Goal: Information Seeking & Learning: Learn about a topic

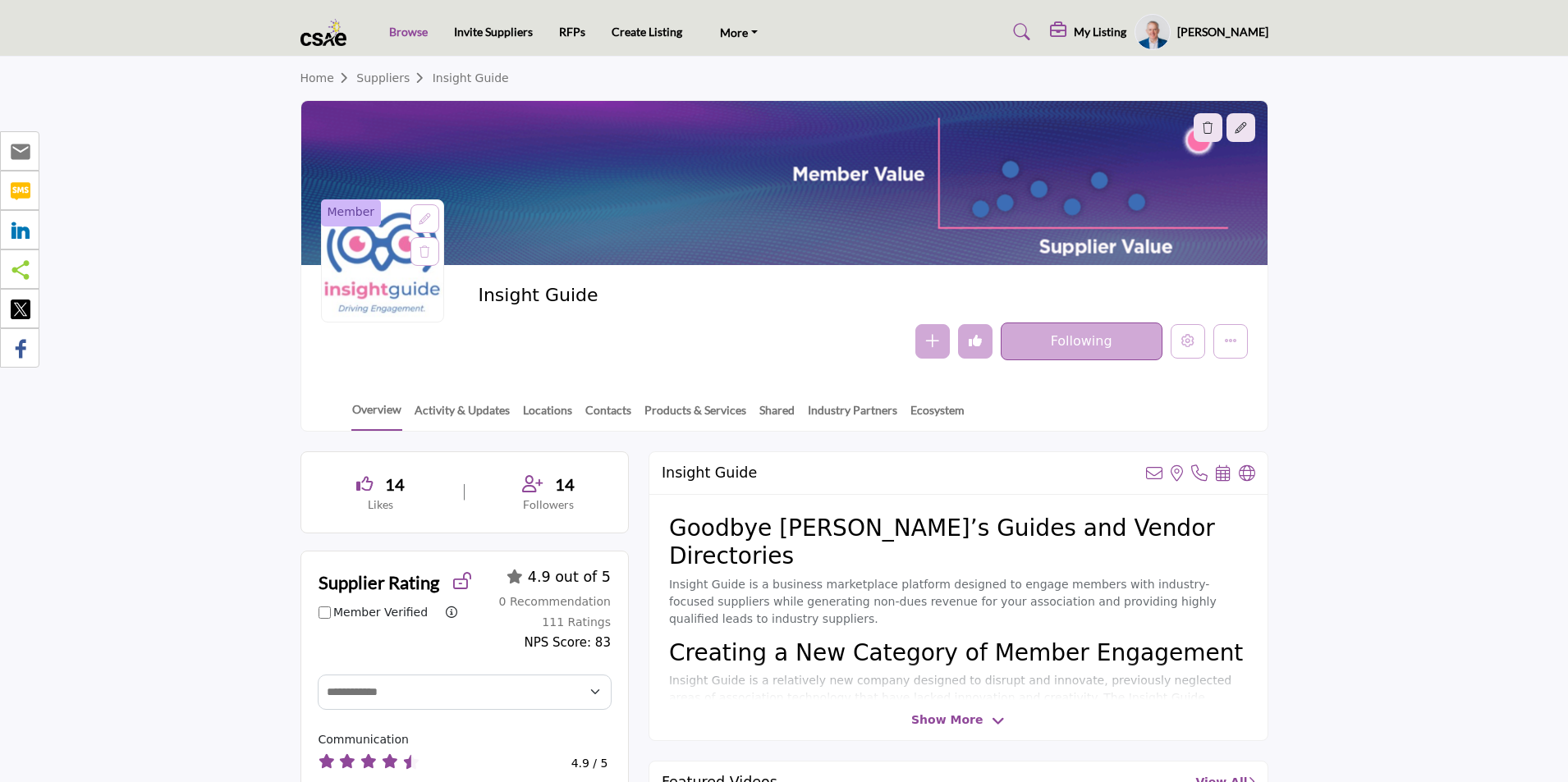
click at [415, 29] on link "Browse" at bounding box center [408, 31] width 38 height 14
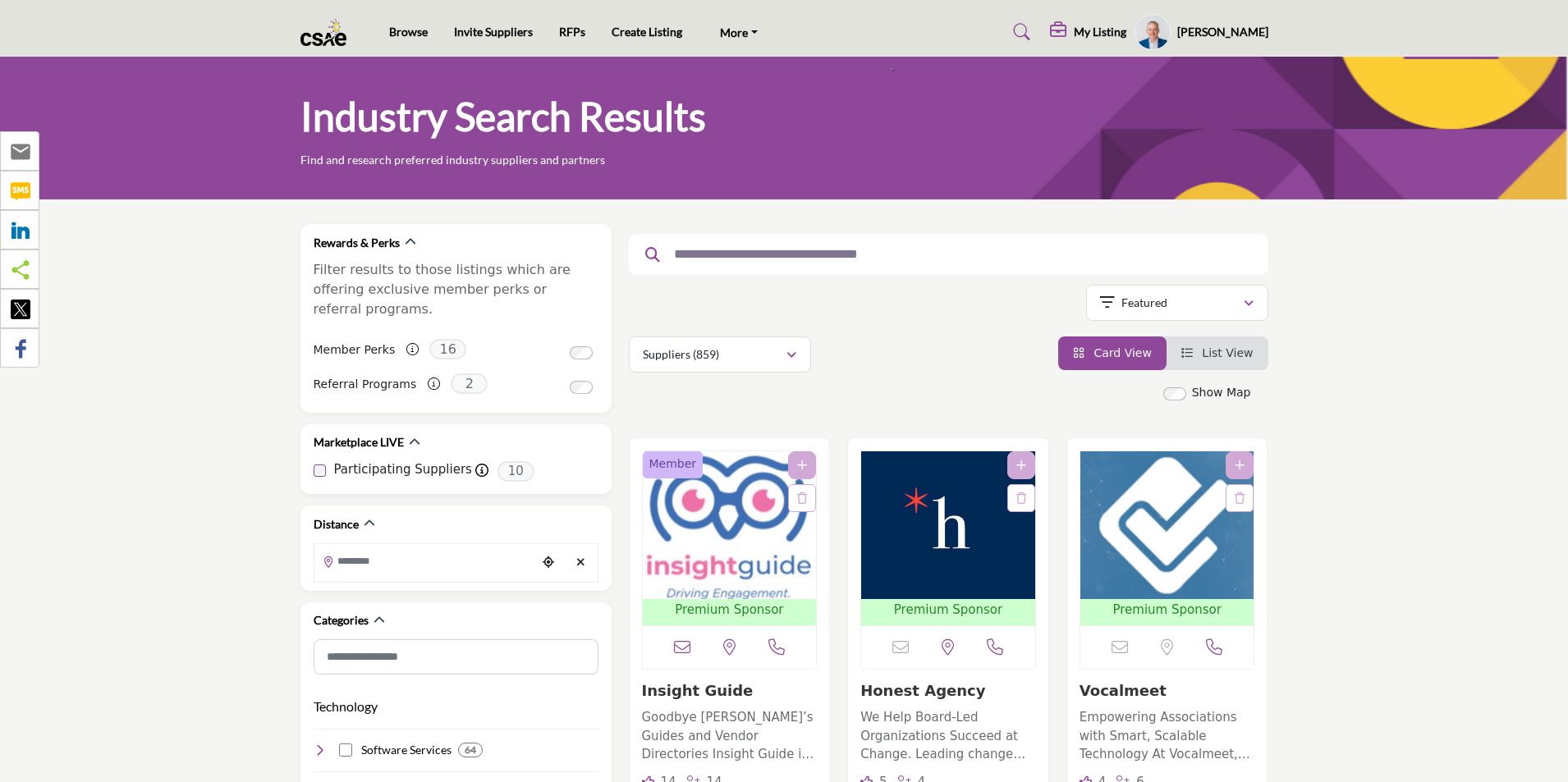
click at [706, 247] on input "text" at bounding box center [943, 254] width 553 height 21
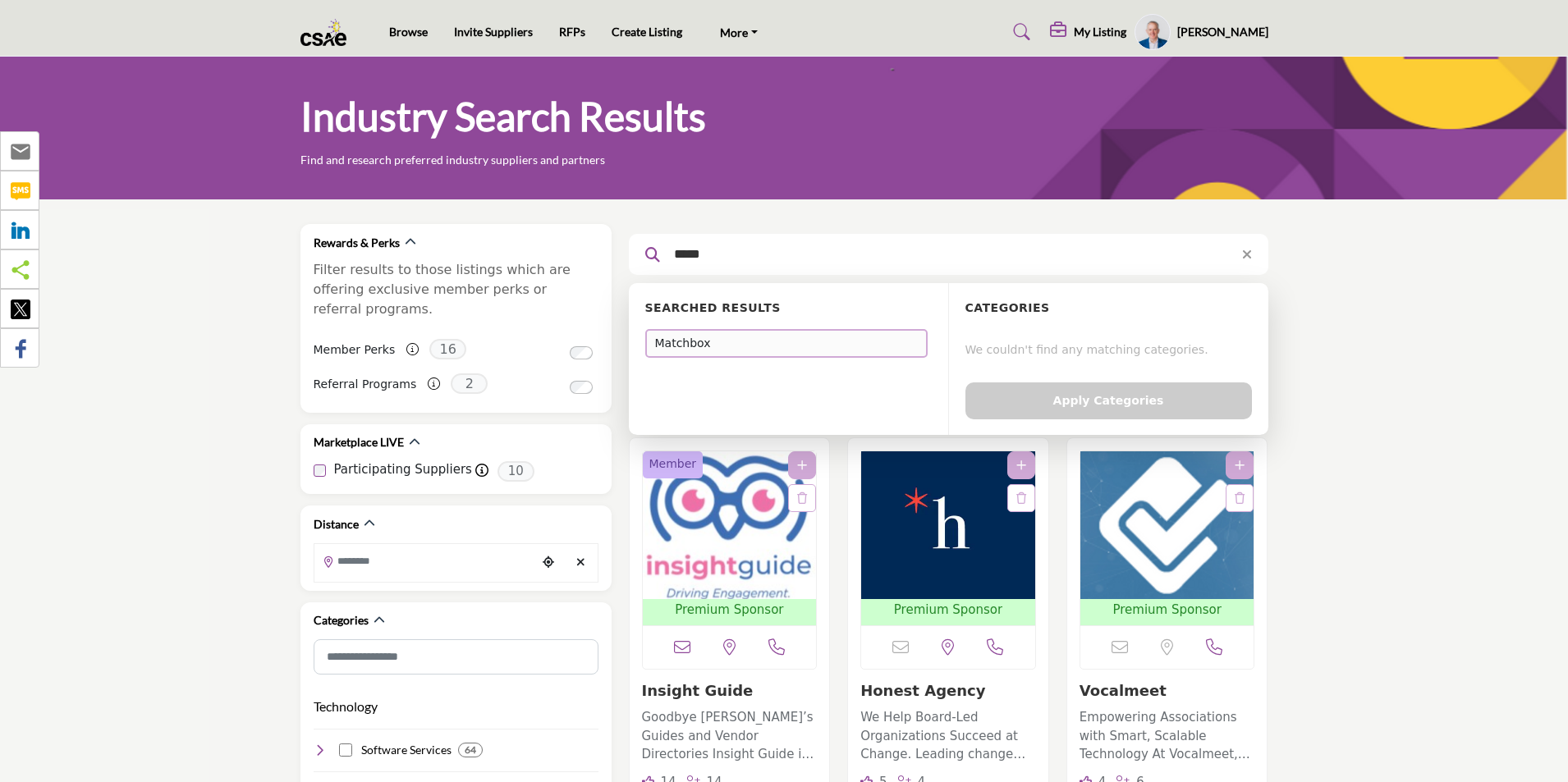
type input "*****"
click at [741, 346] on div "Matchbox" at bounding box center [787, 343] width 282 height 29
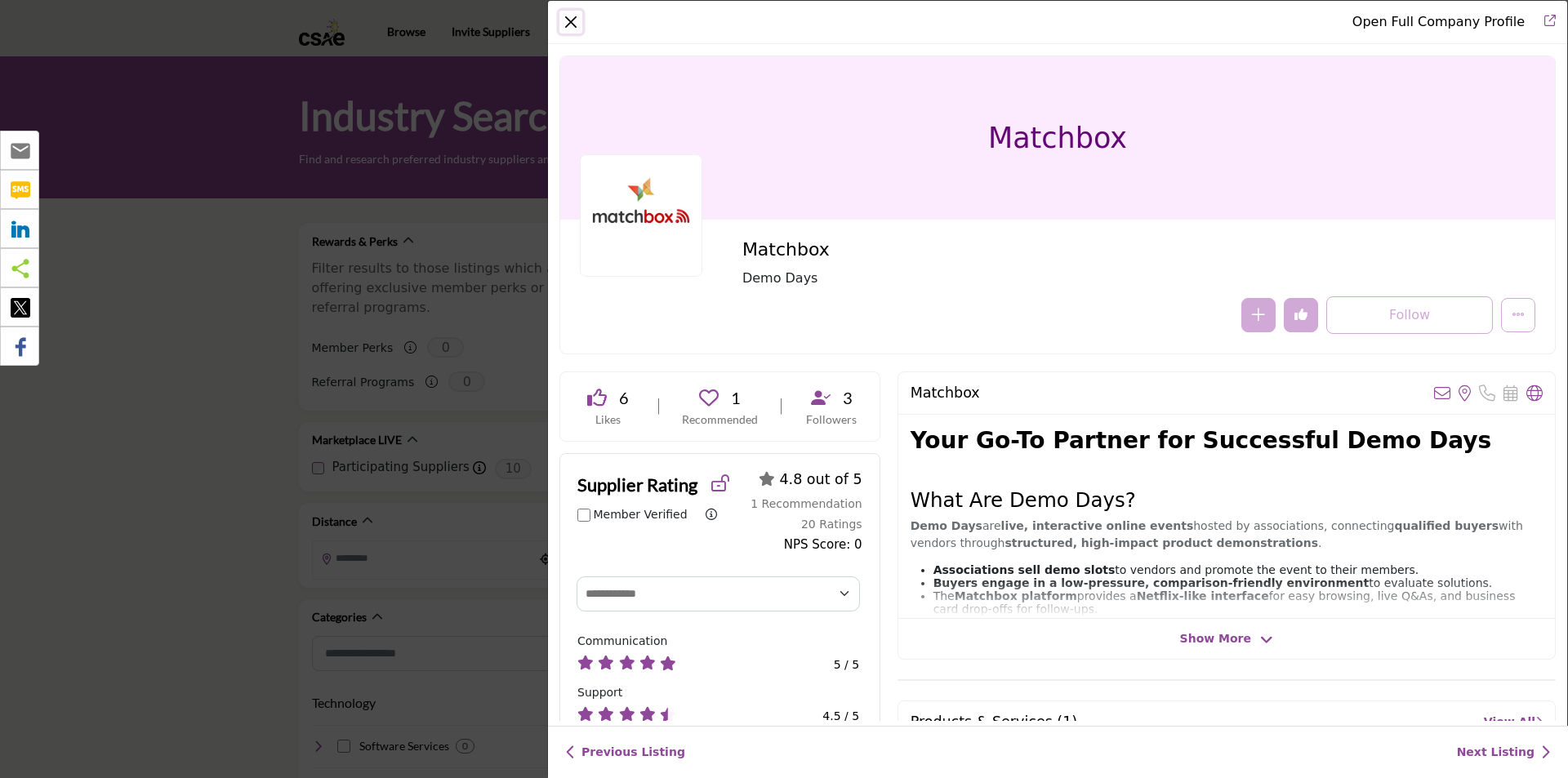
click at [572, 22] on button "Close" at bounding box center [571, 21] width 23 height 23
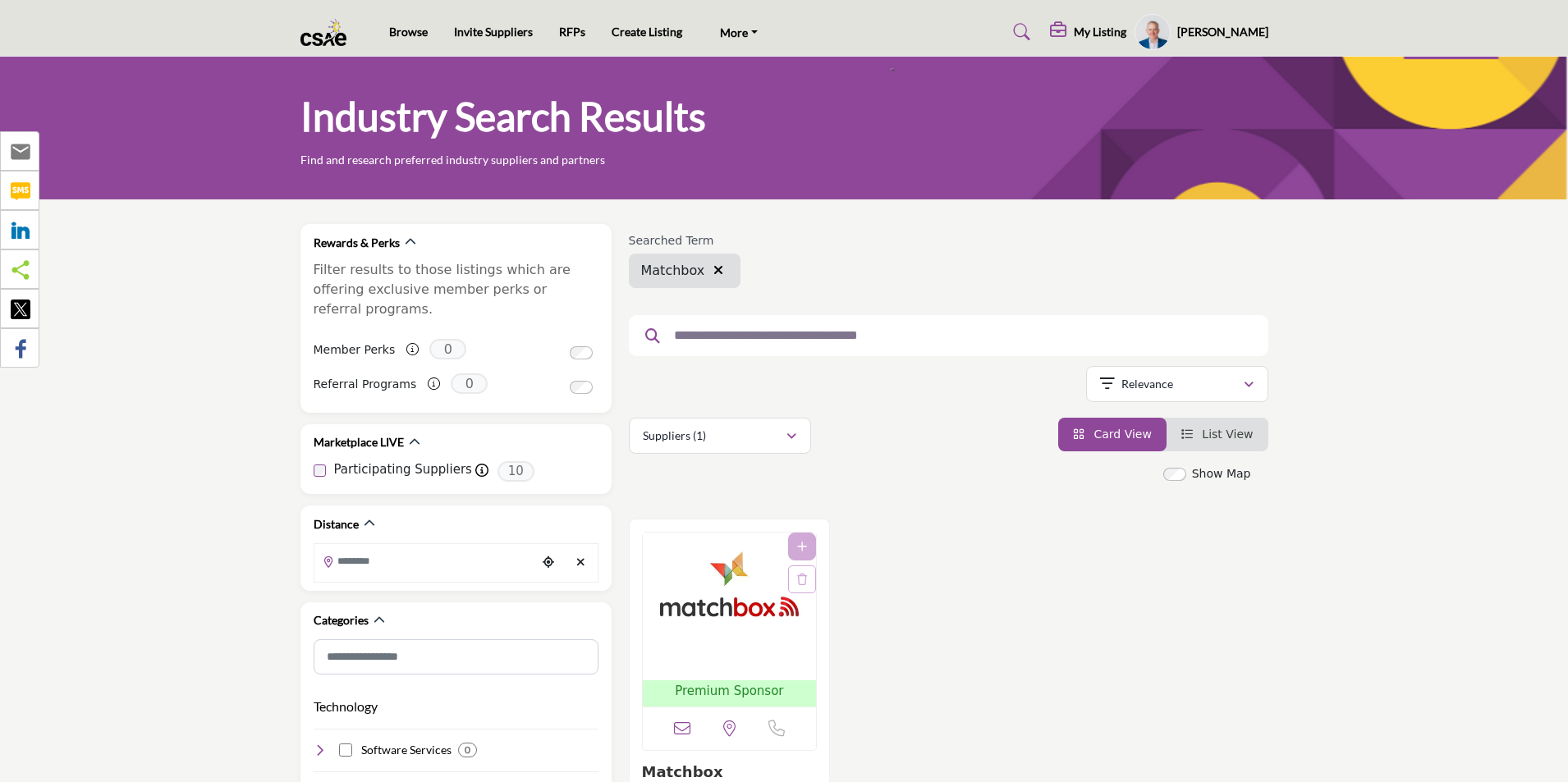
click at [714, 269] on icon "button" at bounding box center [719, 270] width 10 height 13
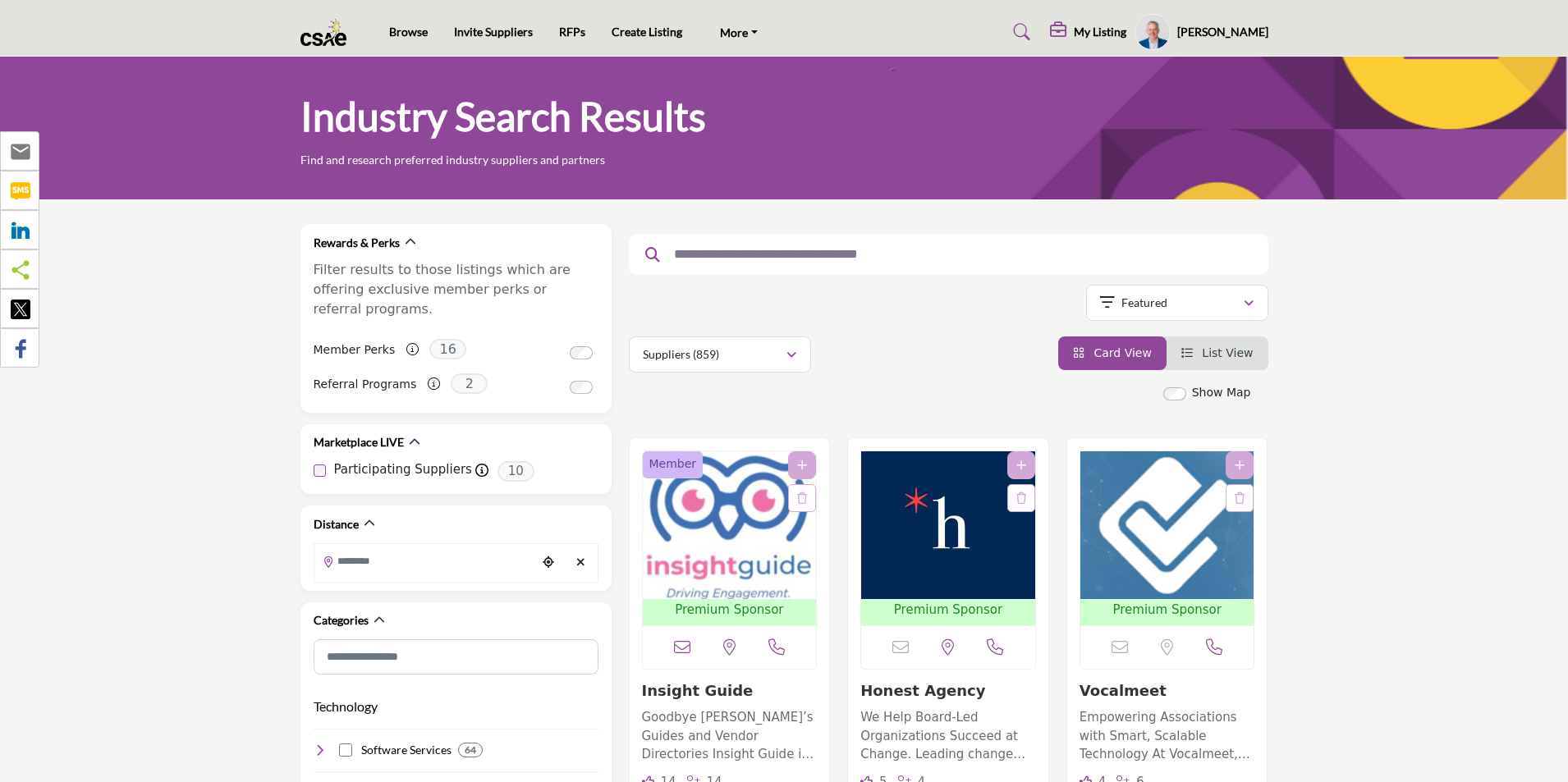
click at [720, 260] on input "text" at bounding box center [943, 254] width 553 height 21
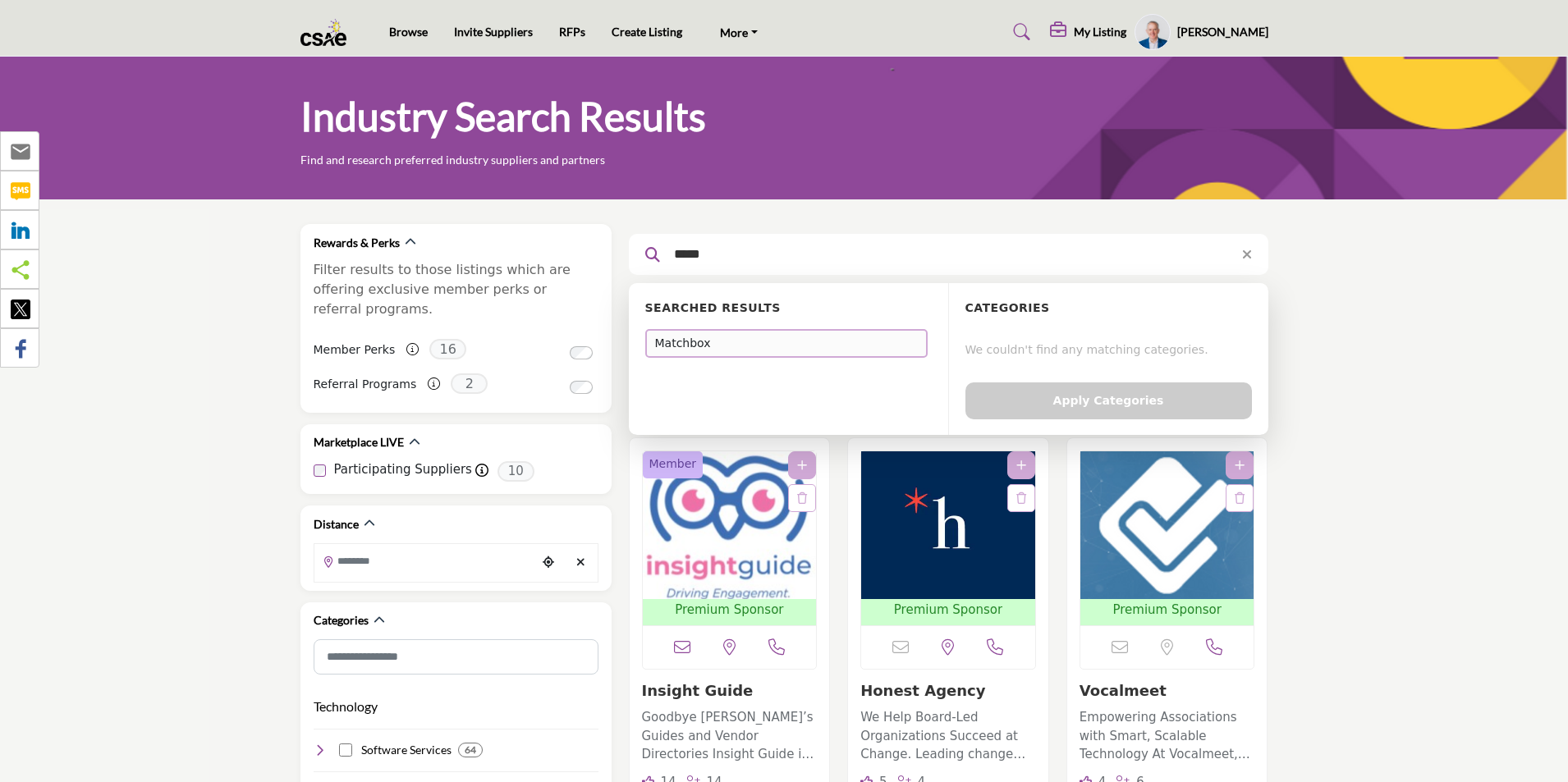
type input "*****"
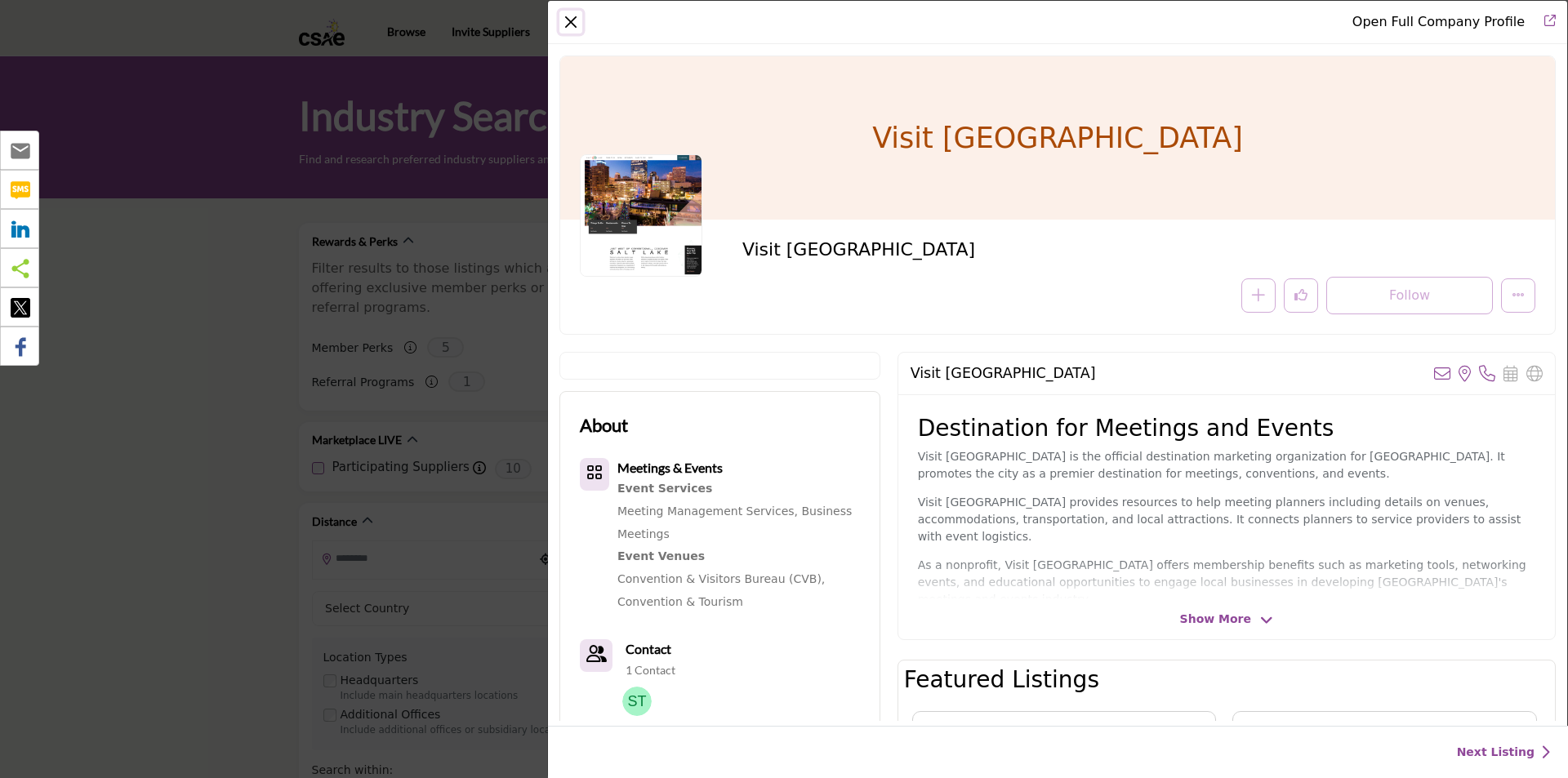
click at [573, 17] on button "Close" at bounding box center [571, 21] width 23 height 23
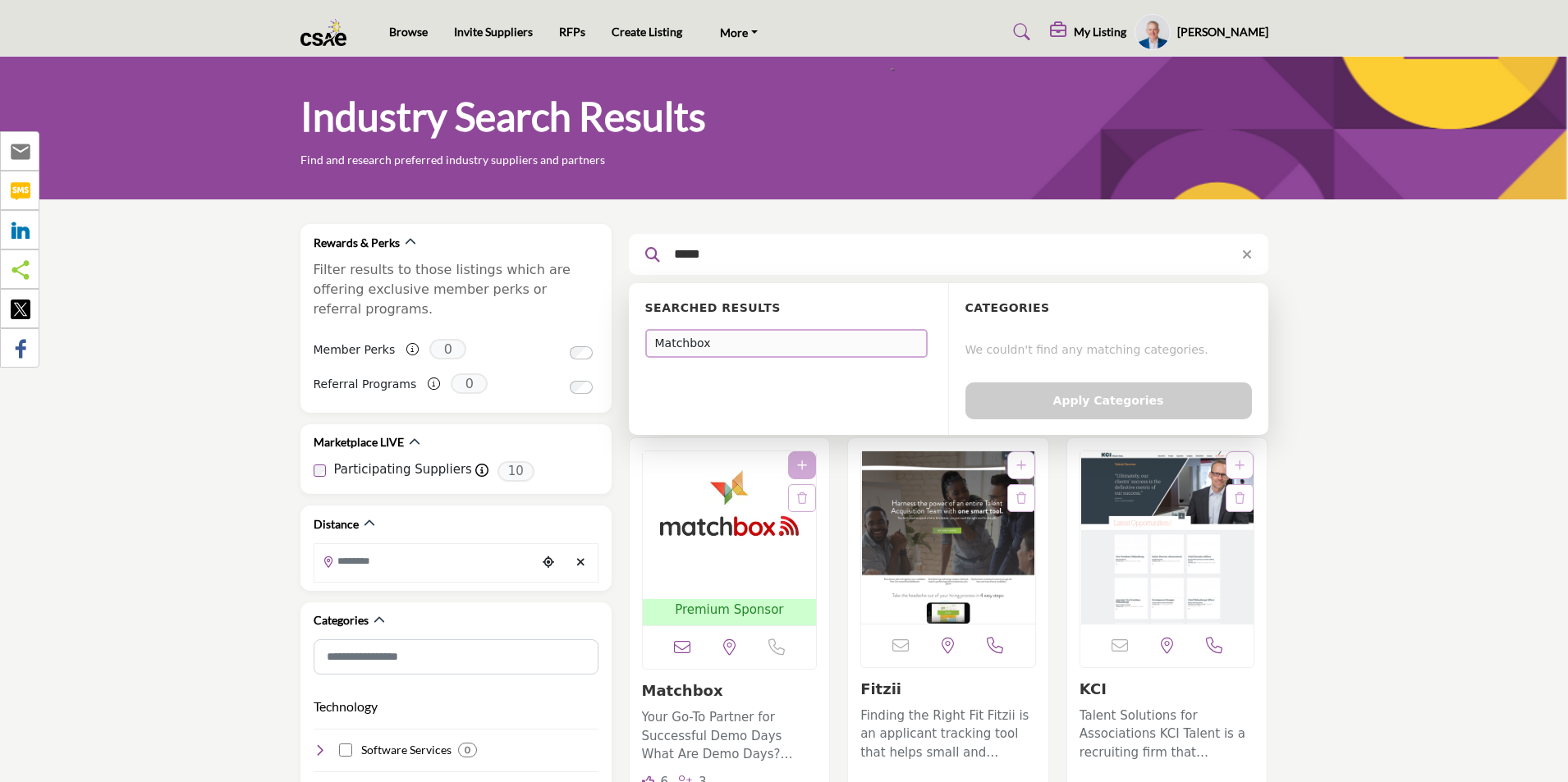
drag, startPoint x: 720, startPoint y: 259, endPoint x: 626, endPoint y: 249, distance: 94.5
type input "*********"
click at [699, 344] on div "Visit [GEOGRAPHIC_DATA]" at bounding box center [787, 343] width 282 height 29
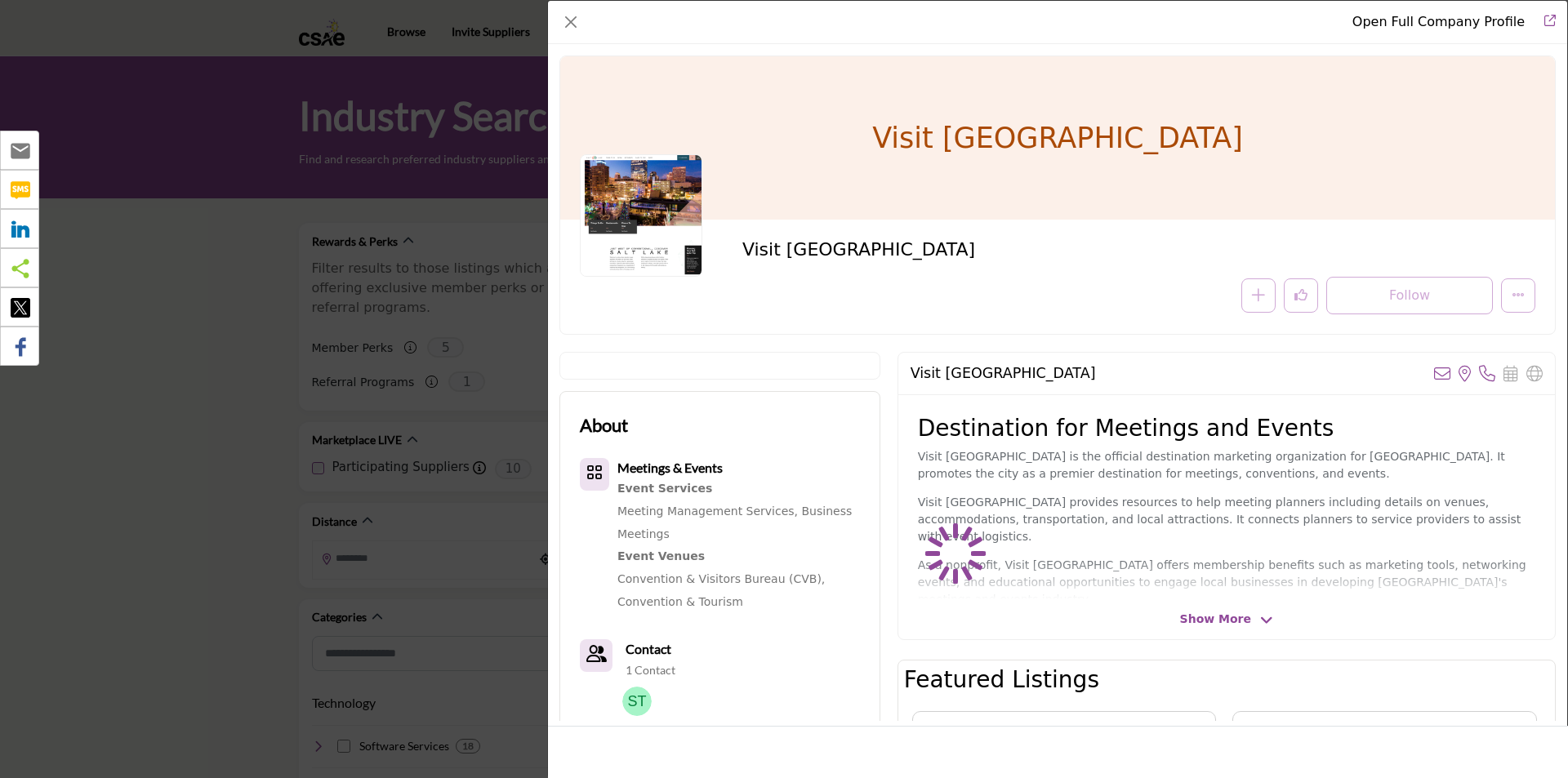
click at [1551, 17] on icon "Redirect to visit-salt-lake" at bounding box center [1550, 20] width 11 height 11
click at [578, 23] on button "Close" at bounding box center [571, 21] width 23 height 23
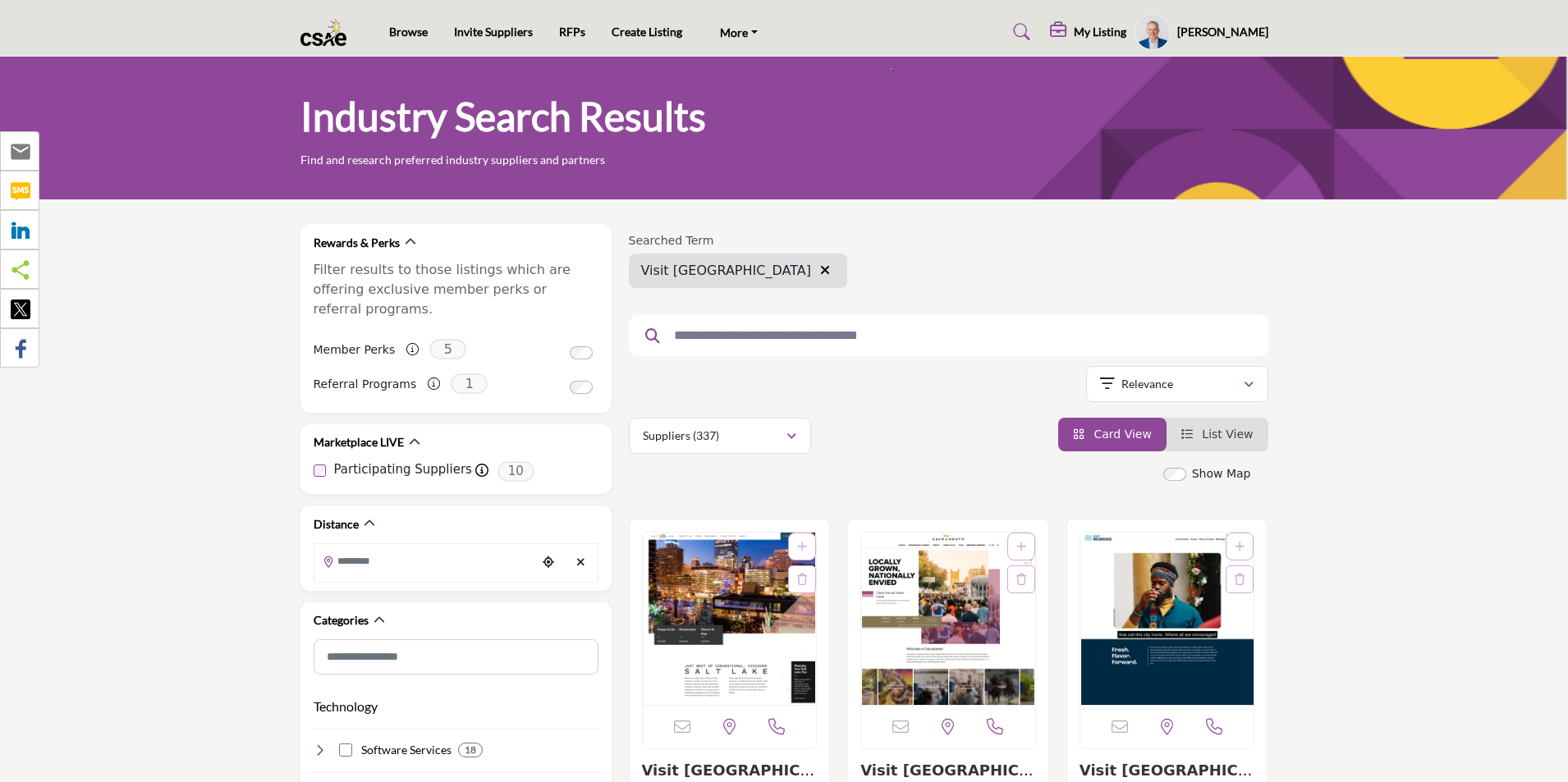
click at [820, 265] on icon "button" at bounding box center [825, 270] width 10 height 13
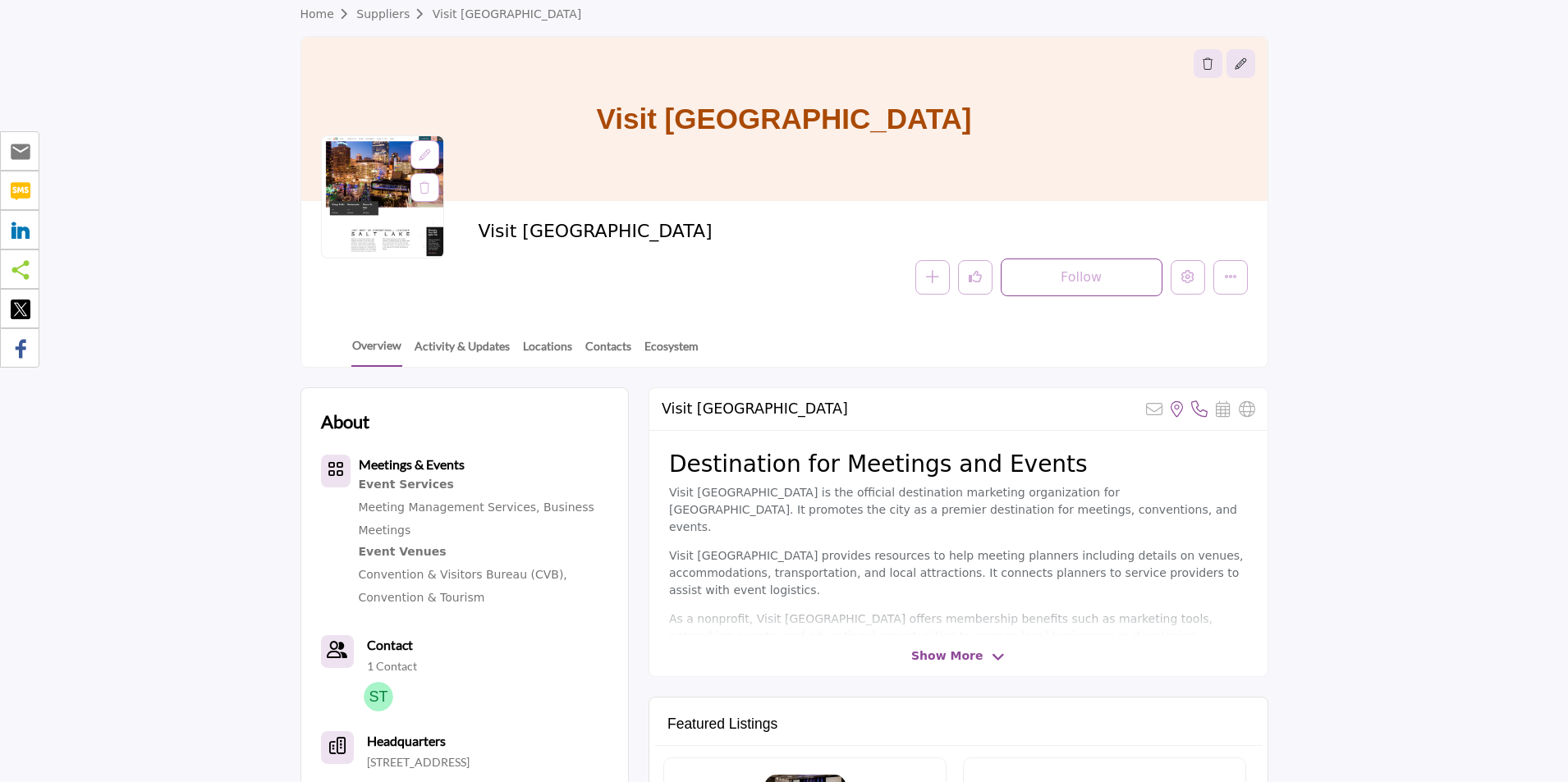
scroll to position [82, 0]
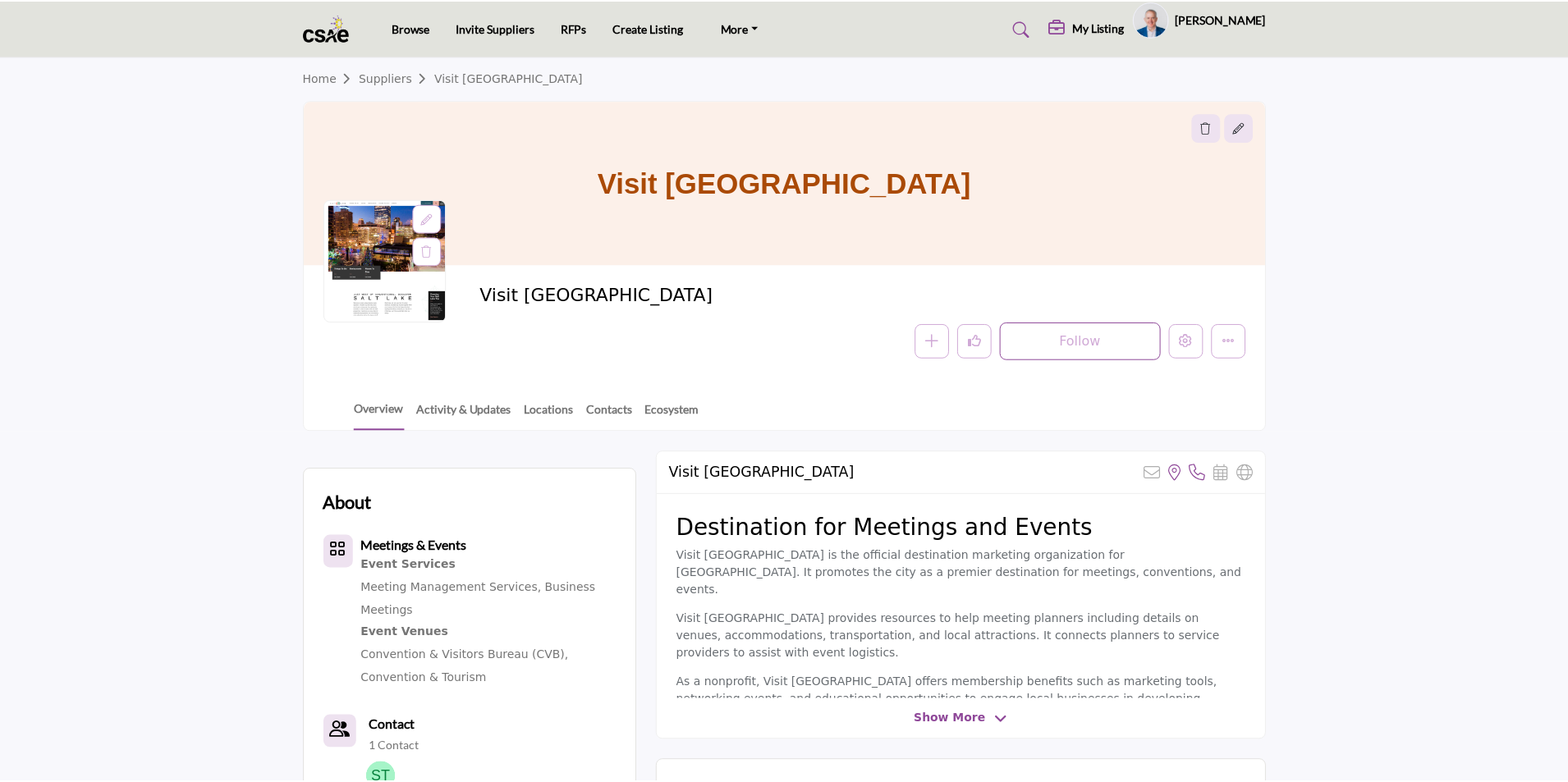
scroll to position [82, 0]
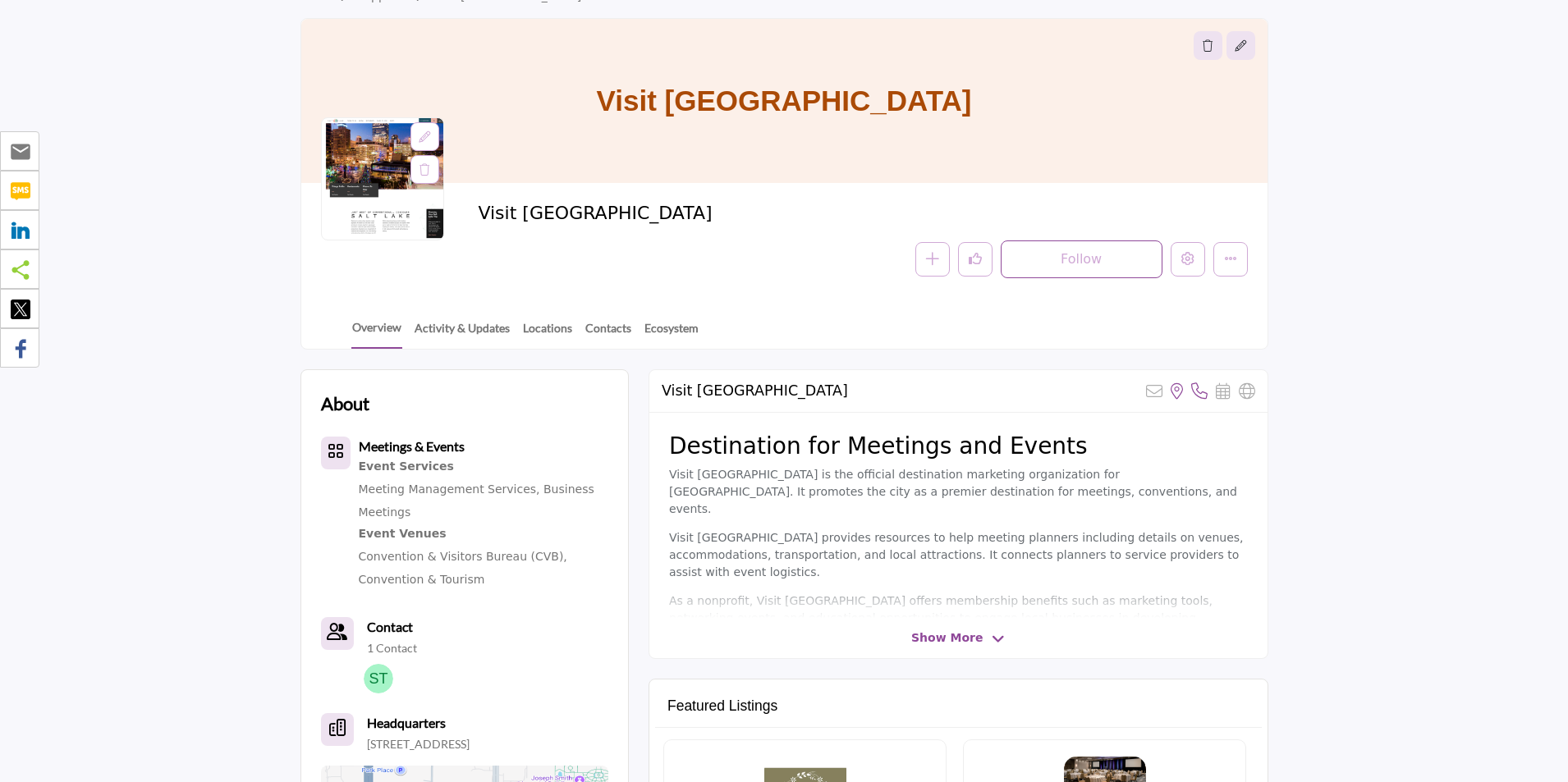
click at [99, 299] on section "Home Suppliers Visit [GEOGRAPHIC_DATA] Visit [GEOGRAPHIC_DATA] Visit [GEOGRAPHI…" at bounding box center [784, 163] width 1568 height 376
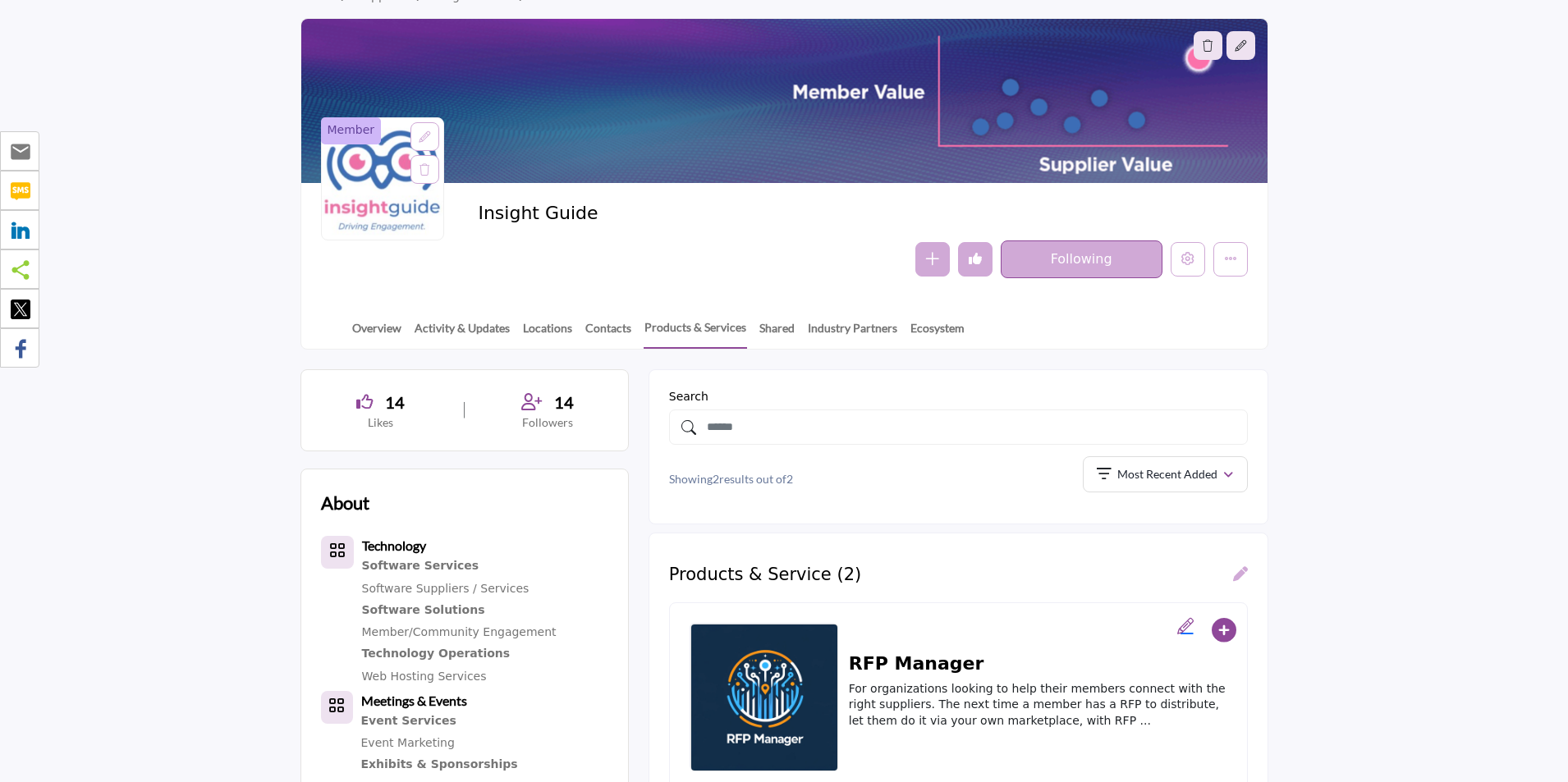
scroll to position [164, 0]
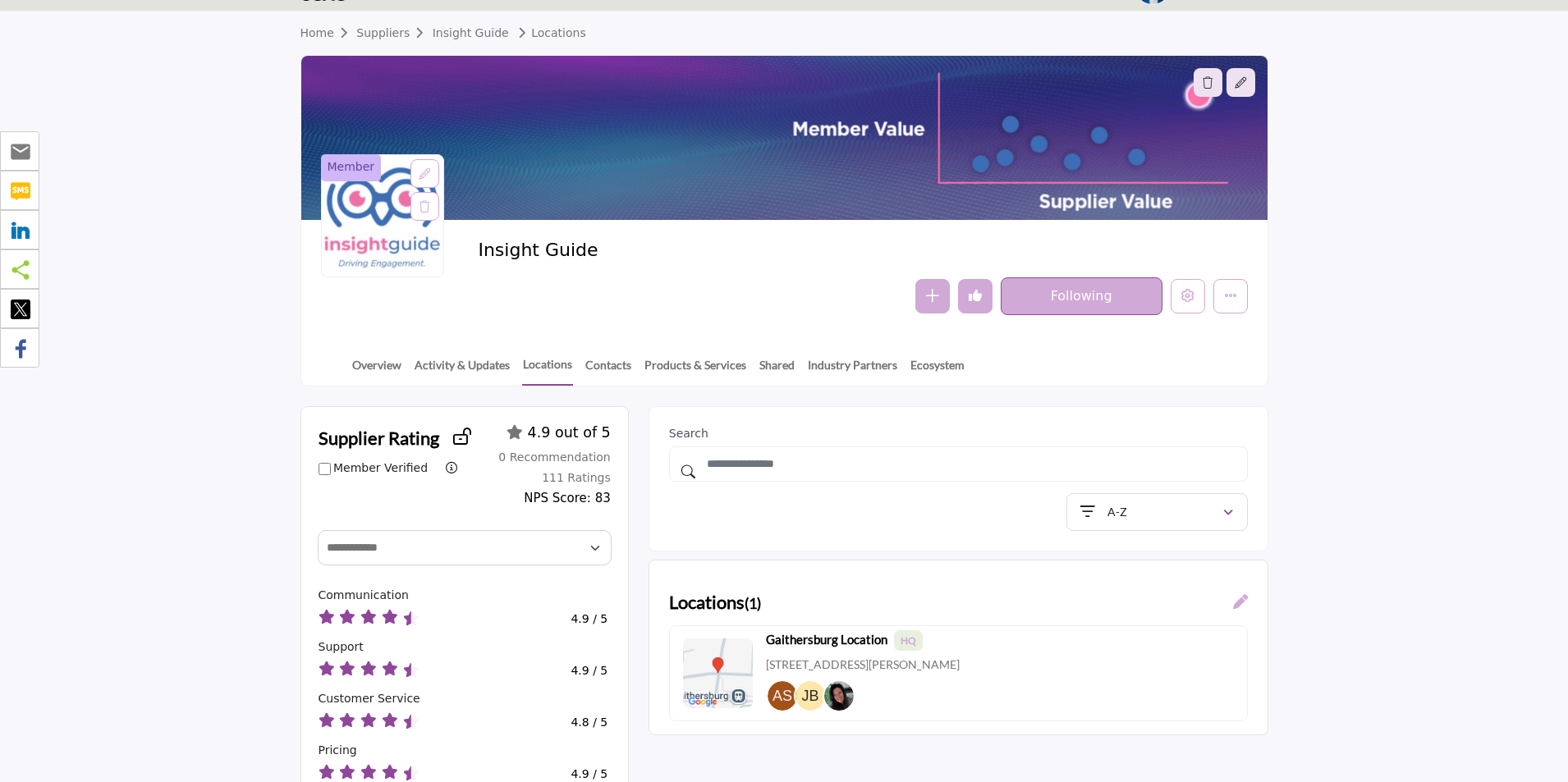
scroll to position [82, 0]
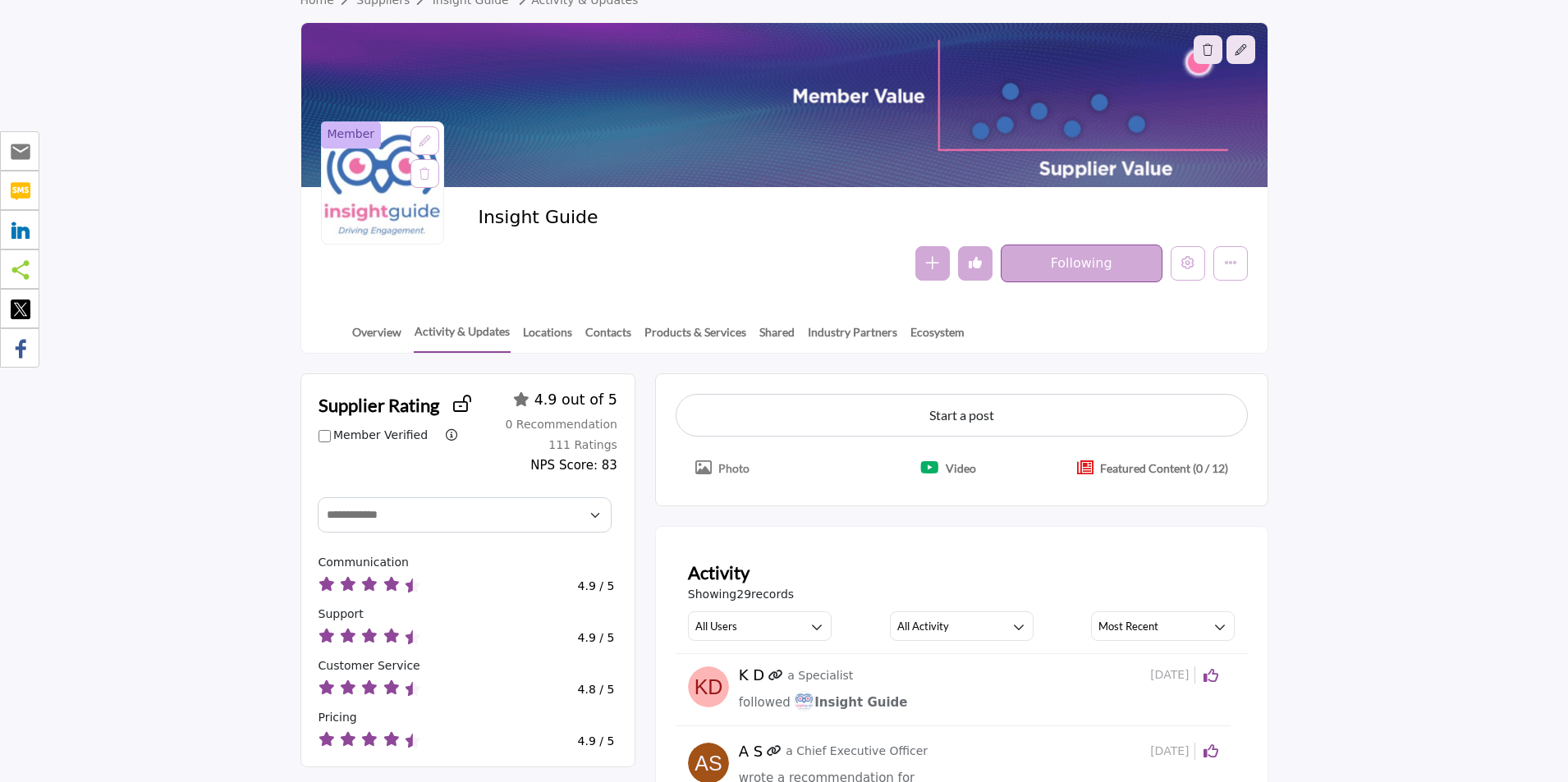
scroll to position [82, 0]
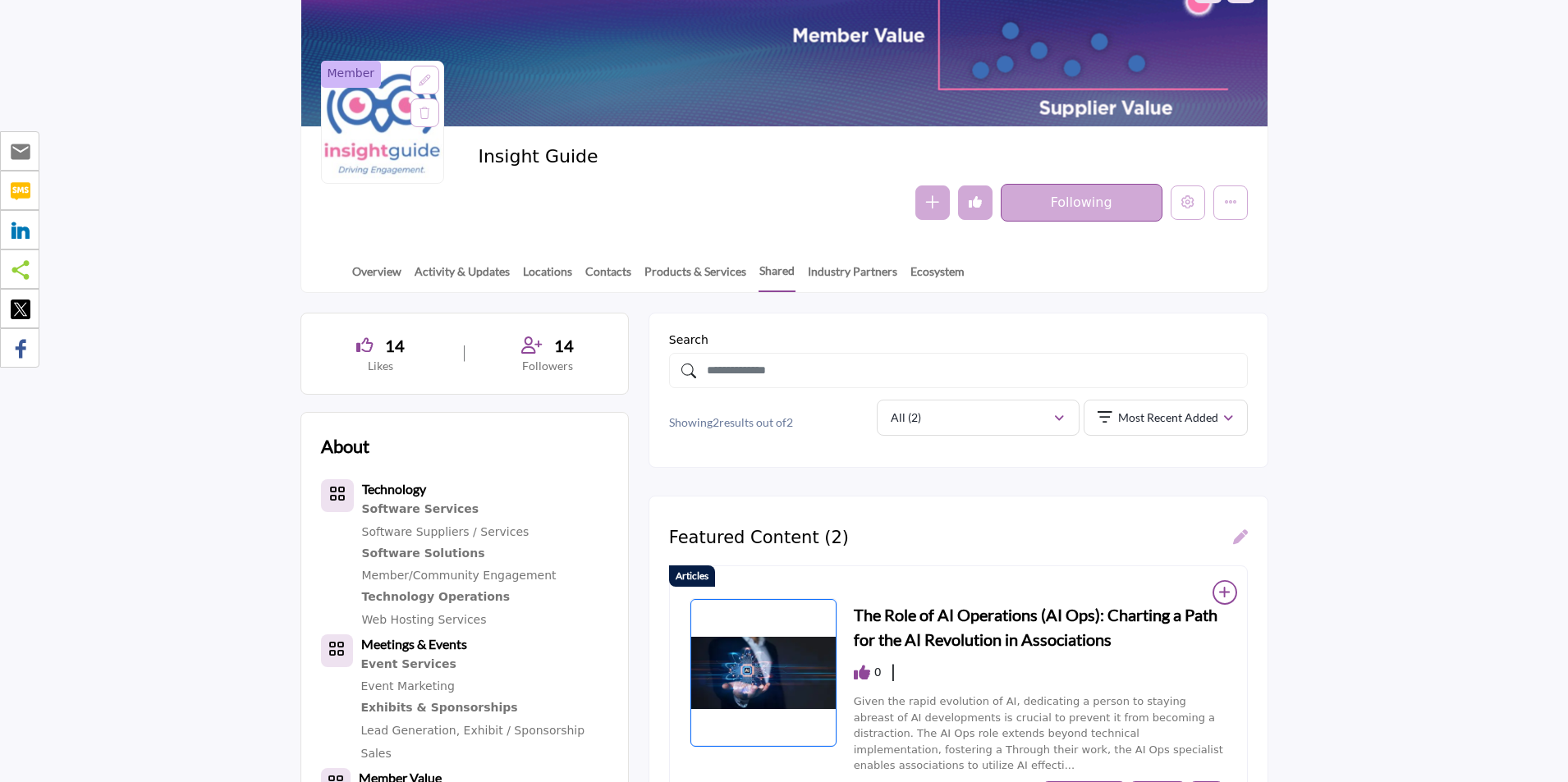
scroll to position [164, 0]
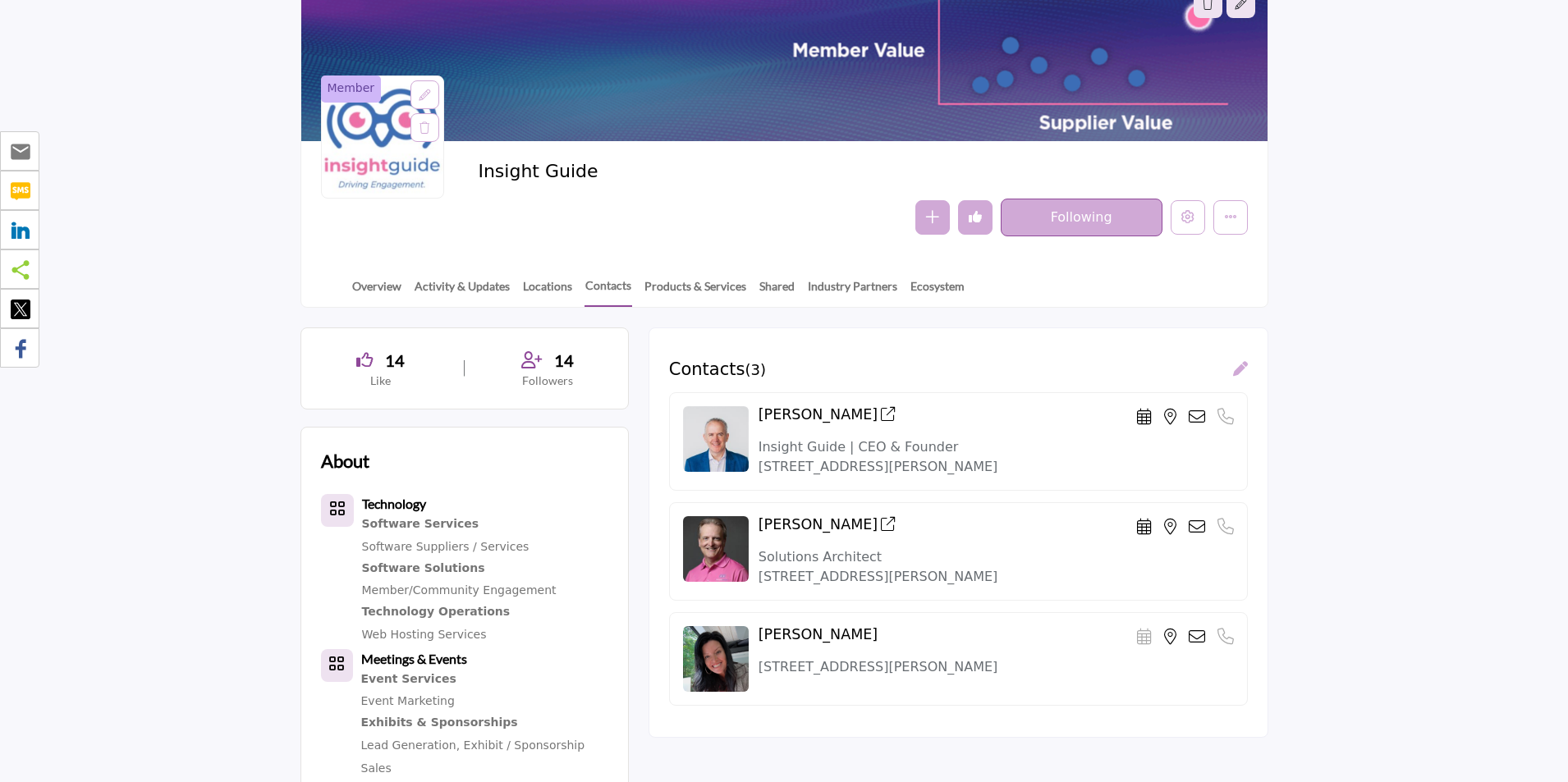
scroll to position [164, 0]
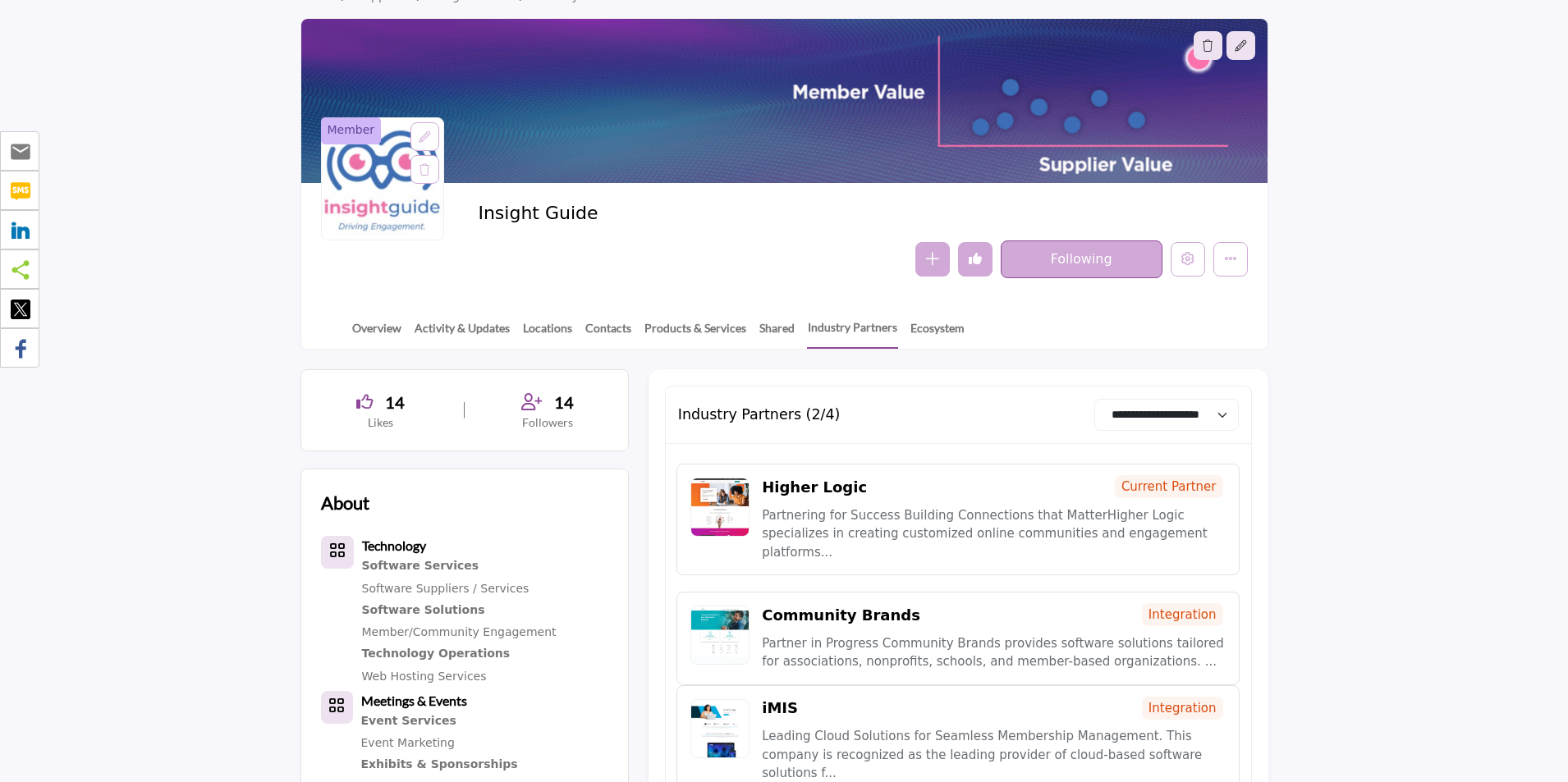
scroll to position [164, 0]
